Goal: Ask a question

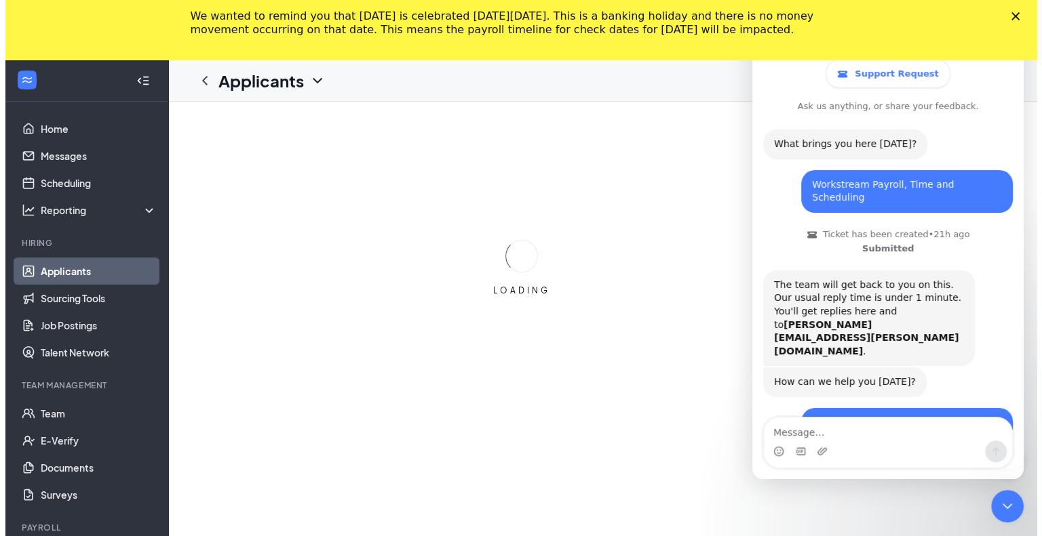
scroll to position [420, 0]
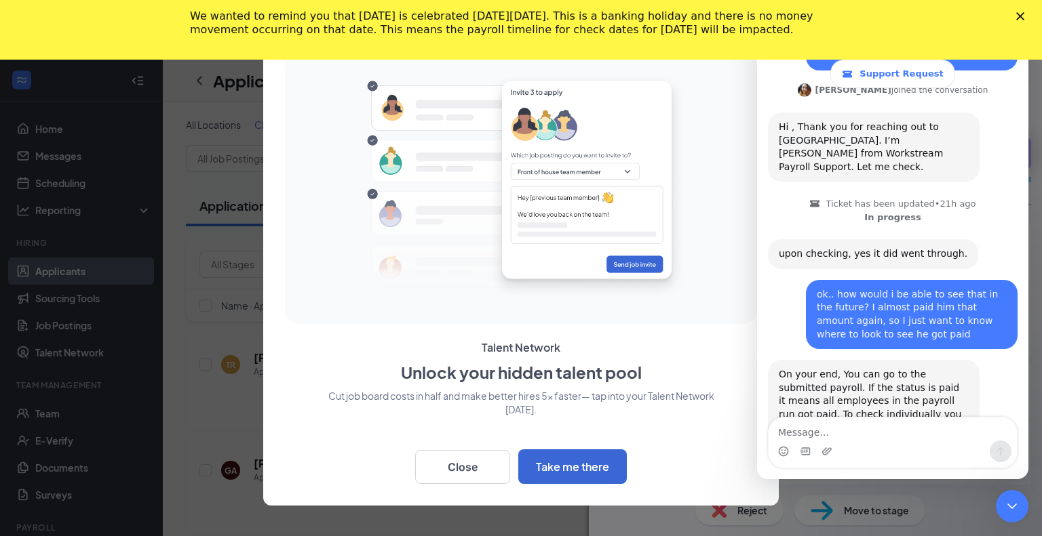
click at [189, 271] on div at bounding box center [521, 268] width 1042 height 536
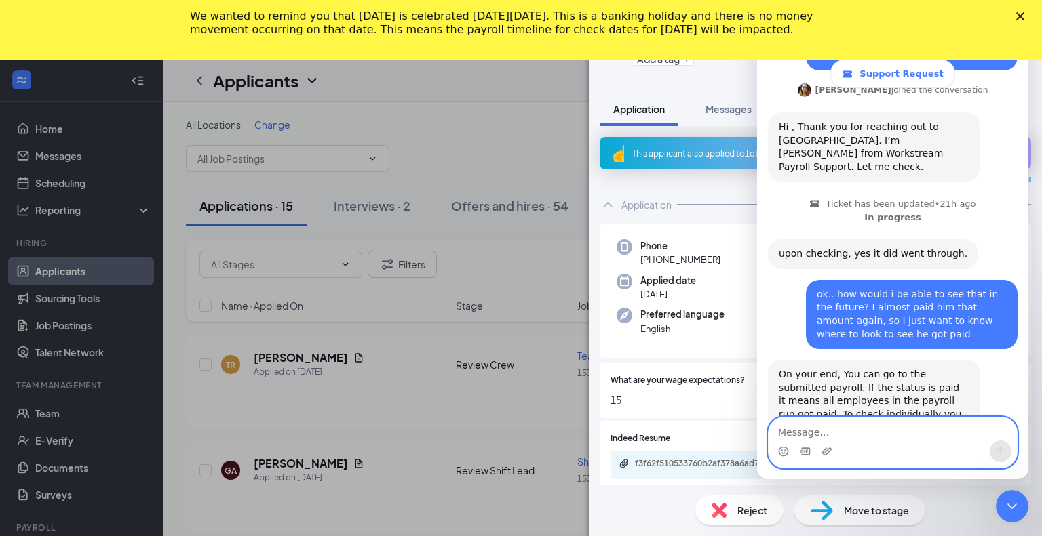
click at [800, 433] on textarea "Message…" at bounding box center [892, 429] width 248 height 23
type textarea "can you please"
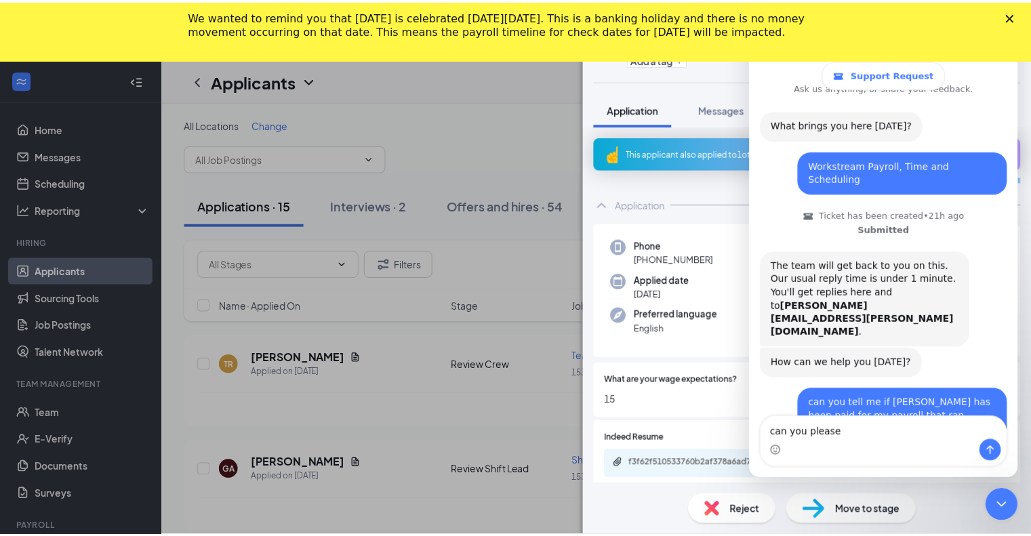
scroll to position [0, 0]
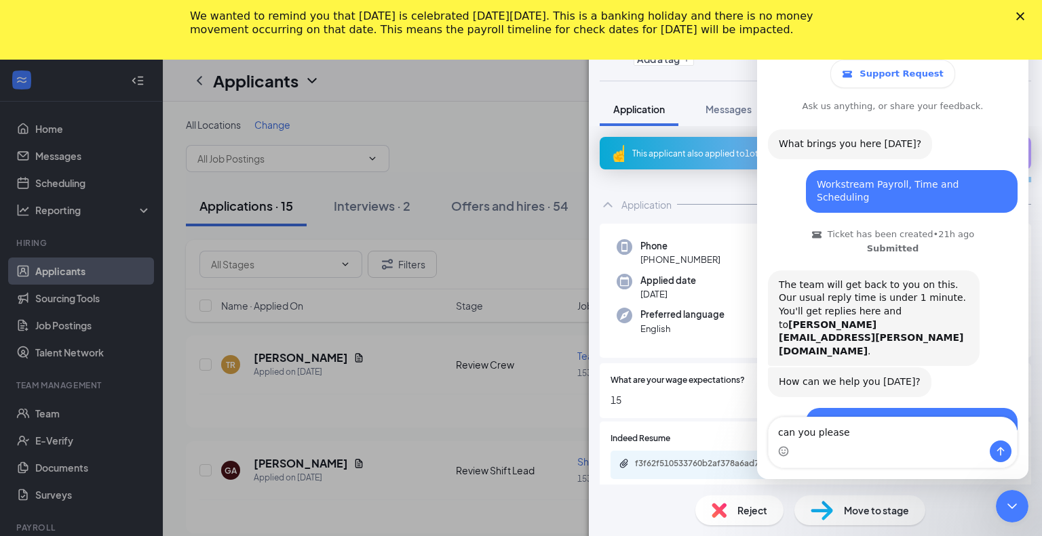
drag, startPoint x: 1023, startPoint y: 258, endPoint x: 1794, endPoint y: 56, distance: 796.2
click at [1021, 13] on icon "Close" at bounding box center [1020, 16] width 8 height 8
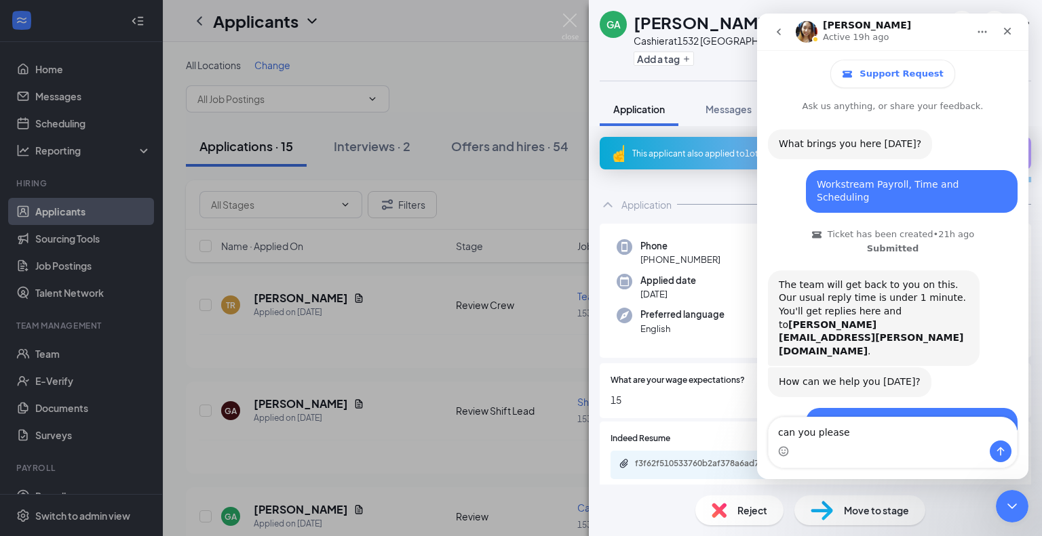
click at [775, 29] on icon "go back" at bounding box center [778, 31] width 11 height 11
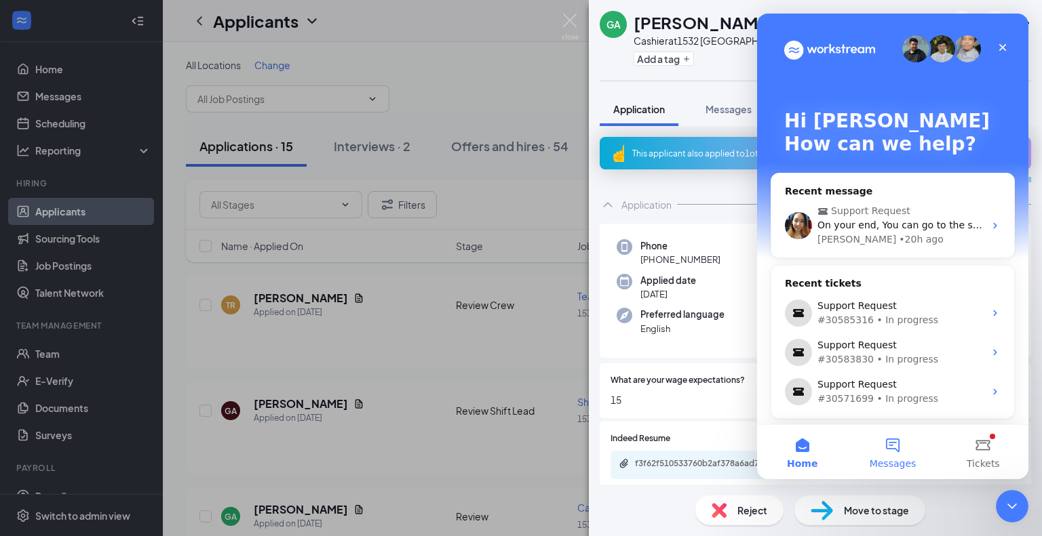
click at [894, 446] on button "Messages" at bounding box center [892, 452] width 90 height 54
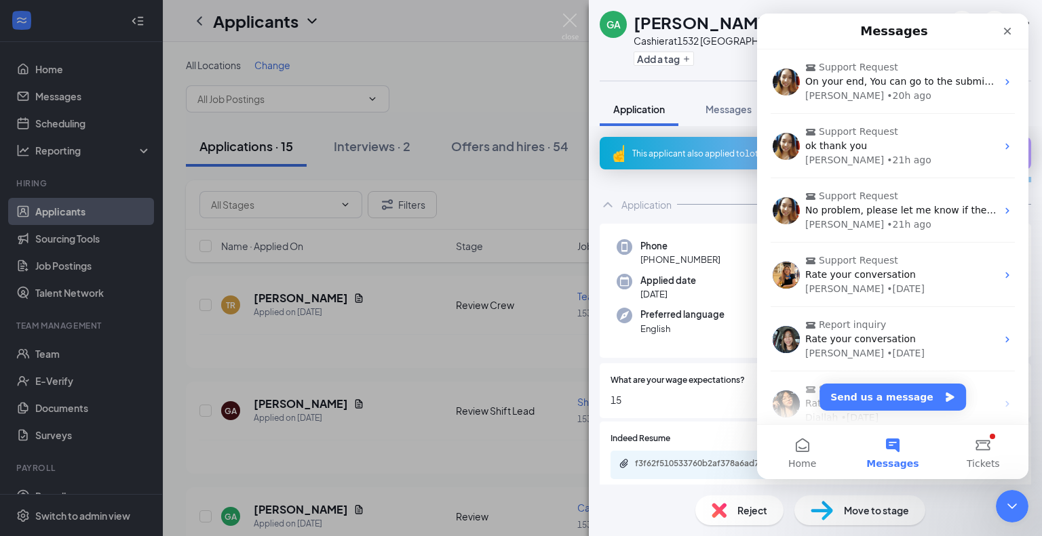
click at [28, 490] on div "GA [PERSON_NAME] at 1532 Grafton Add a tag Application Messages Feedback Files …" at bounding box center [521, 268] width 1042 height 536
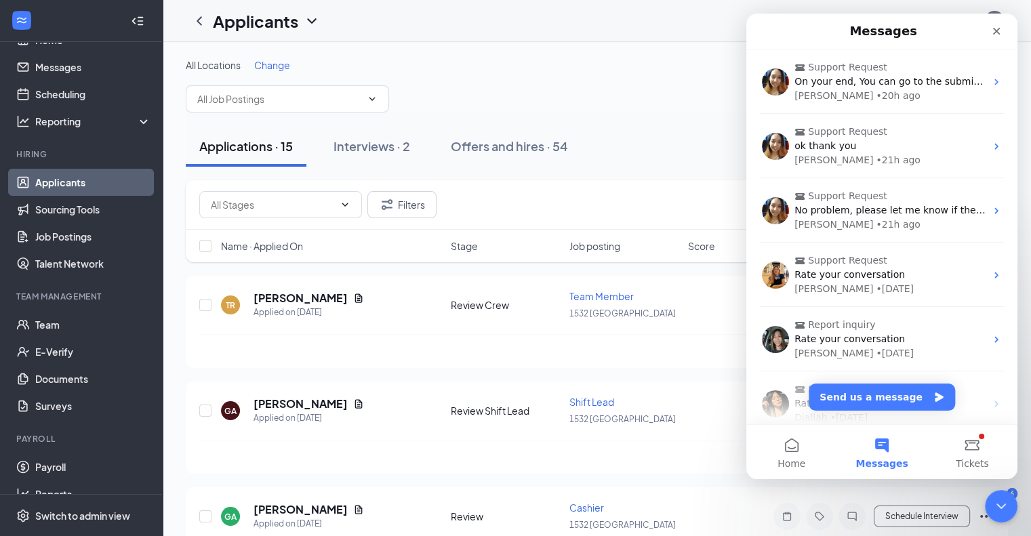
scroll to position [37, 0]
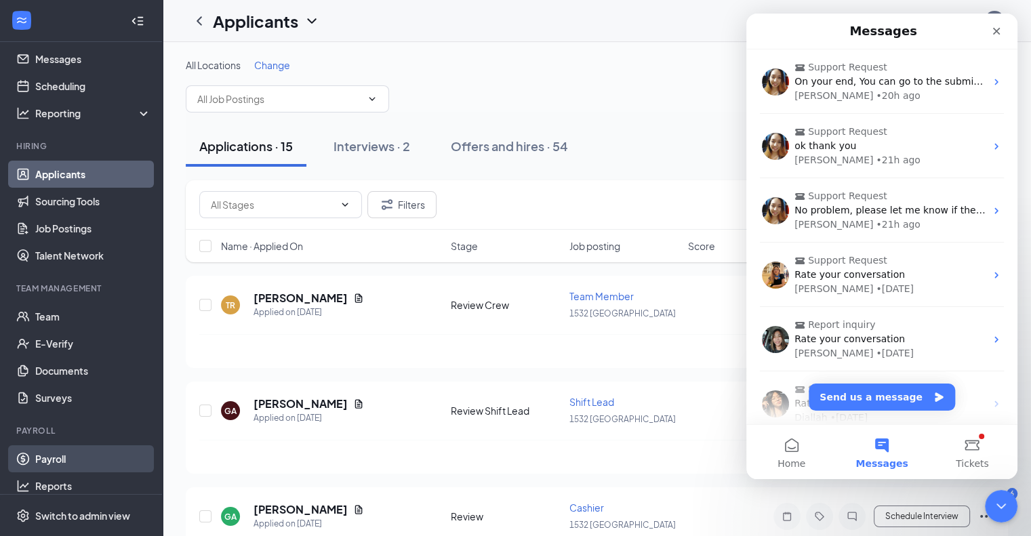
click at [55, 459] on link "Payroll" at bounding box center [93, 459] width 116 height 27
